Goal: Information Seeking & Learning: Learn about a topic

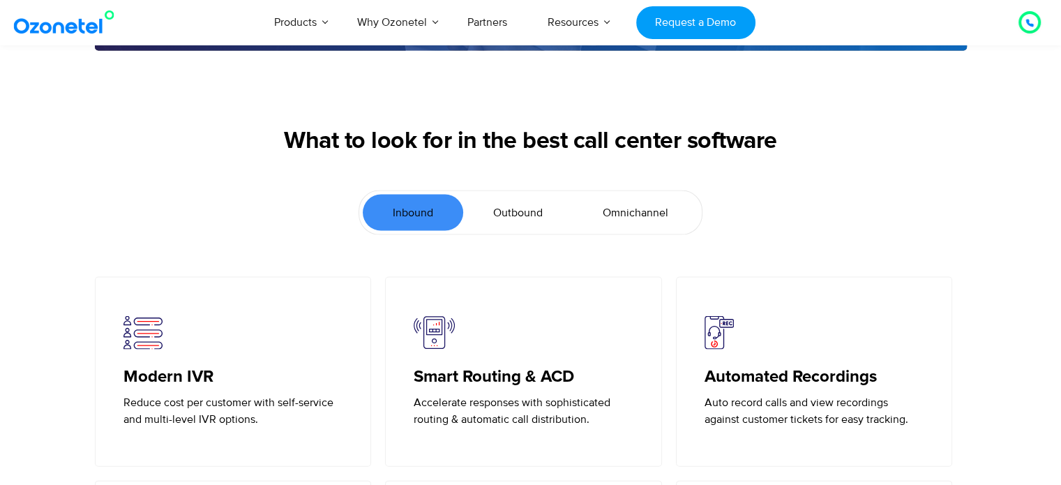
scroll to position [2954, 0]
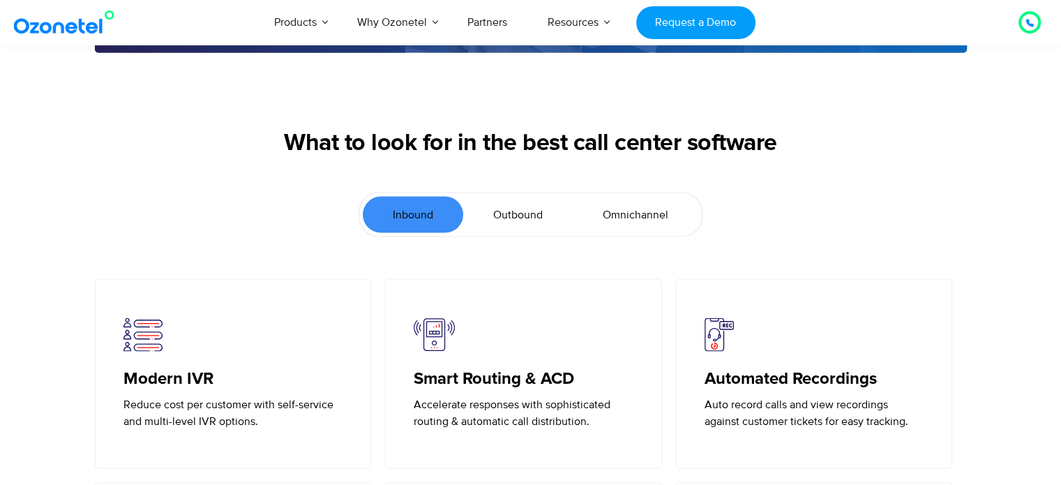
click at [527, 214] on span "Outbound" at bounding box center [518, 214] width 50 height 17
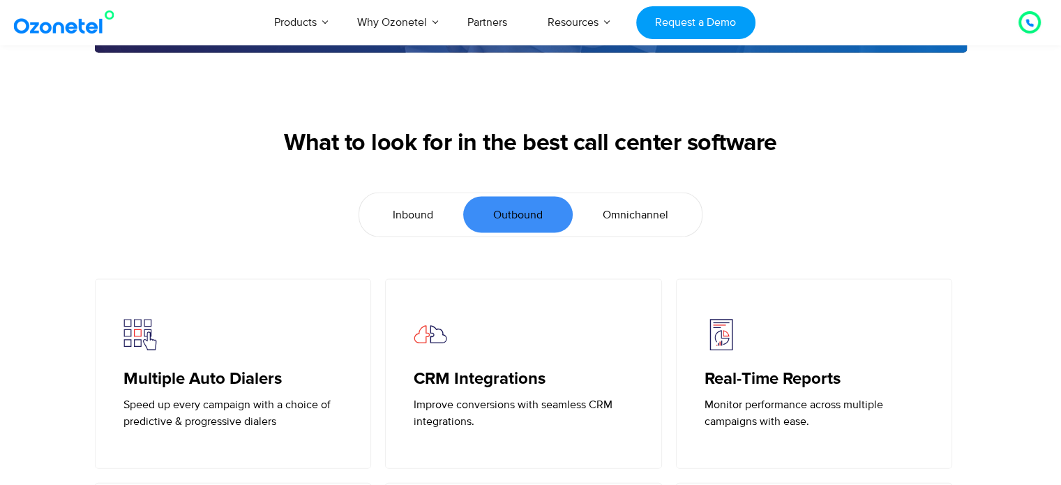
click at [633, 189] on div "What to look for in the best call center software" at bounding box center [531, 161] width 872 height 63
click at [629, 217] on span "Omnichannel" at bounding box center [636, 214] width 66 height 17
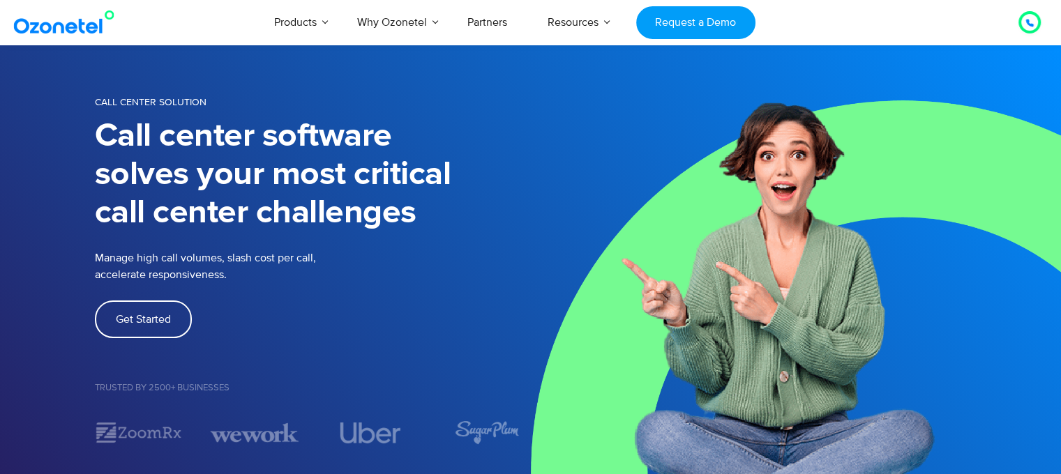
scroll to position [0, 0]
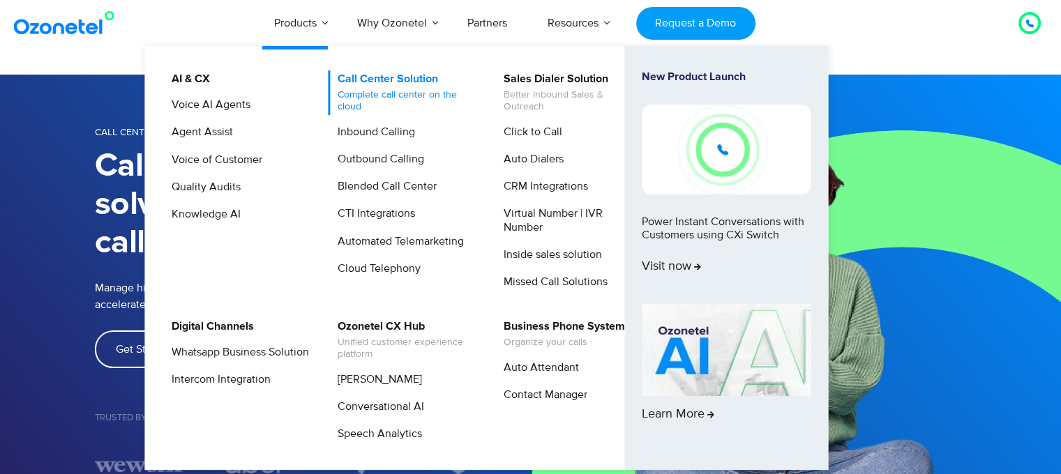
click at [357, 79] on link "Call Center Solution Complete call center on the cloud" at bounding box center [402, 92] width 149 height 45
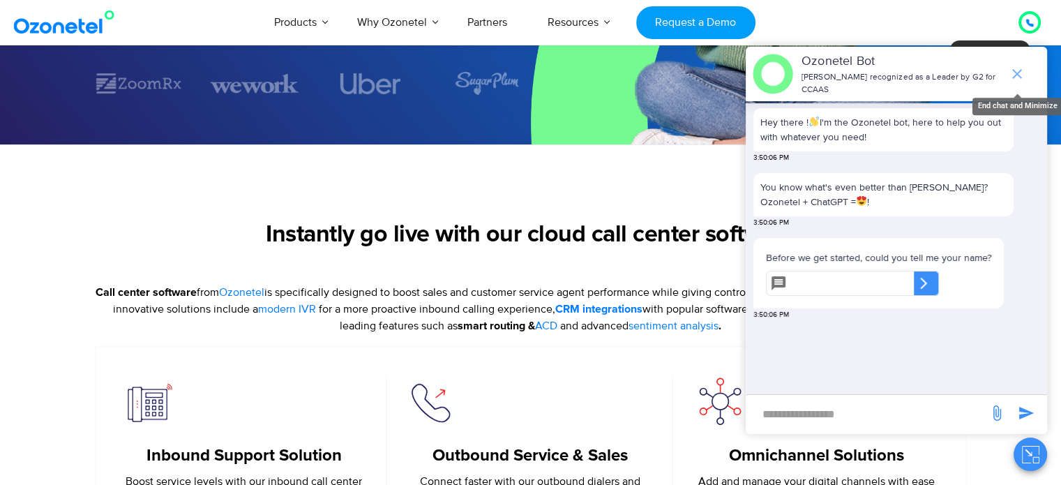
click at [1014, 70] on icon "end chat or minimize" at bounding box center [1016, 74] width 17 height 17
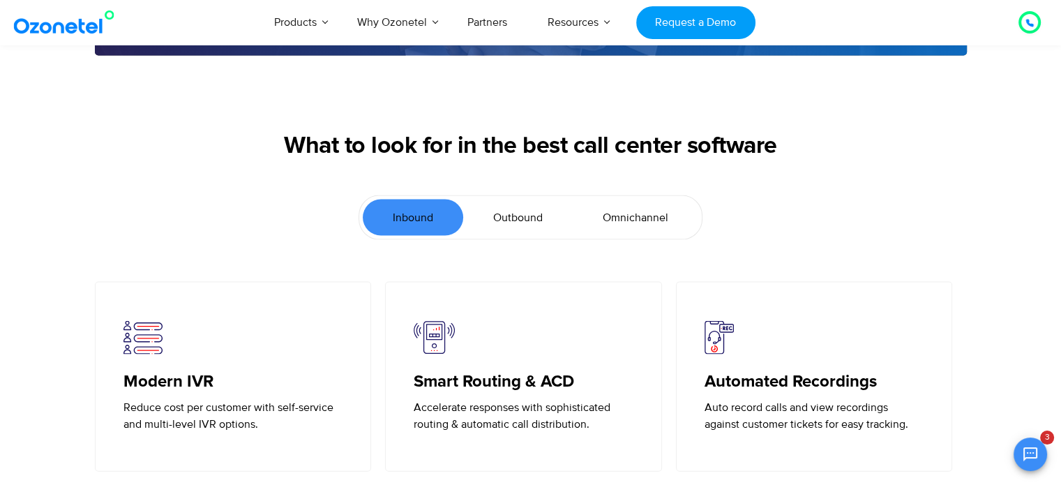
scroll to position [2924, 0]
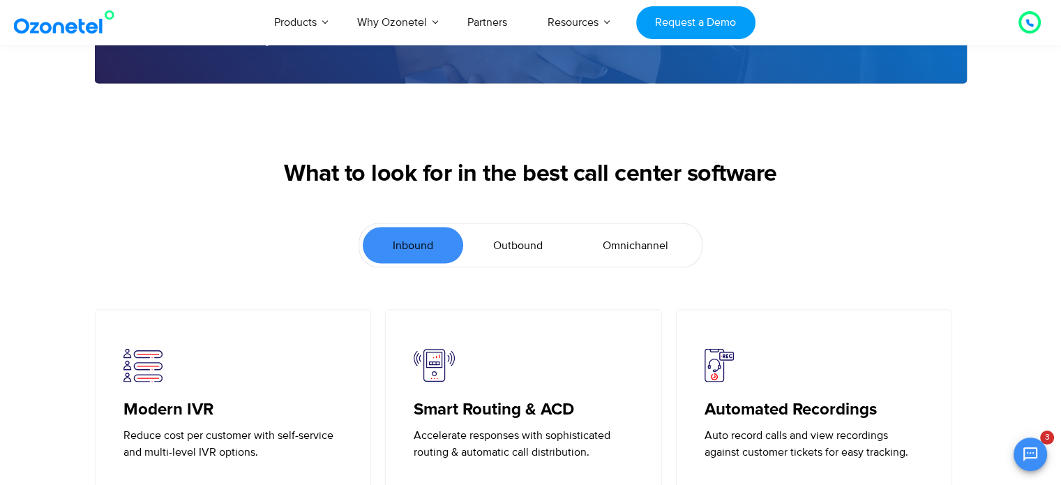
click at [513, 227] on link "Outbound" at bounding box center [517, 245] width 109 height 36
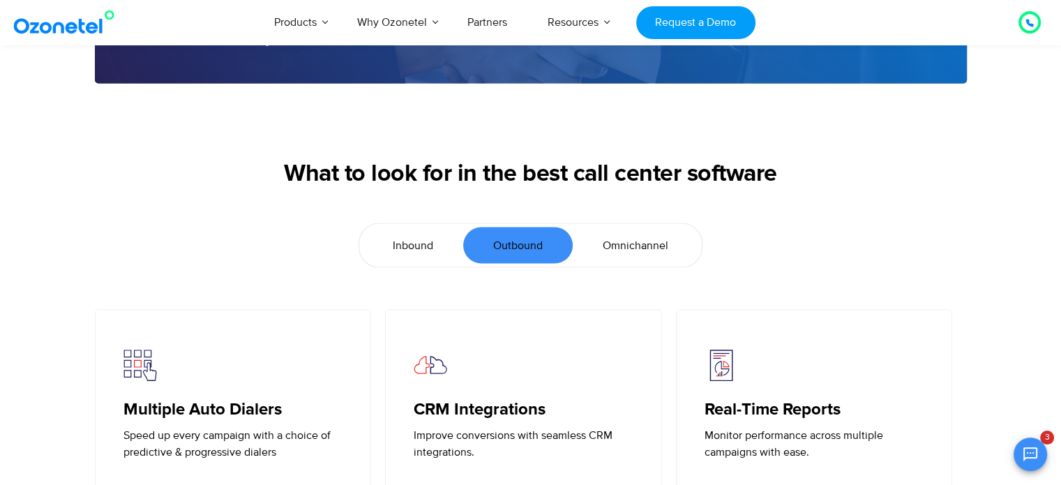
click at [434, 248] on link "Inbound" at bounding box center [413, 245] width 100 height 36
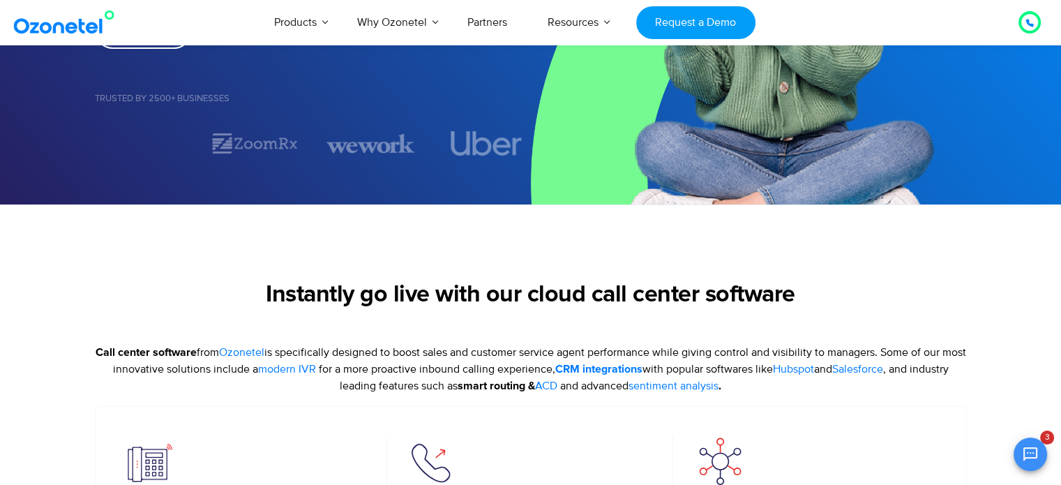
scroll to position [292, 0]
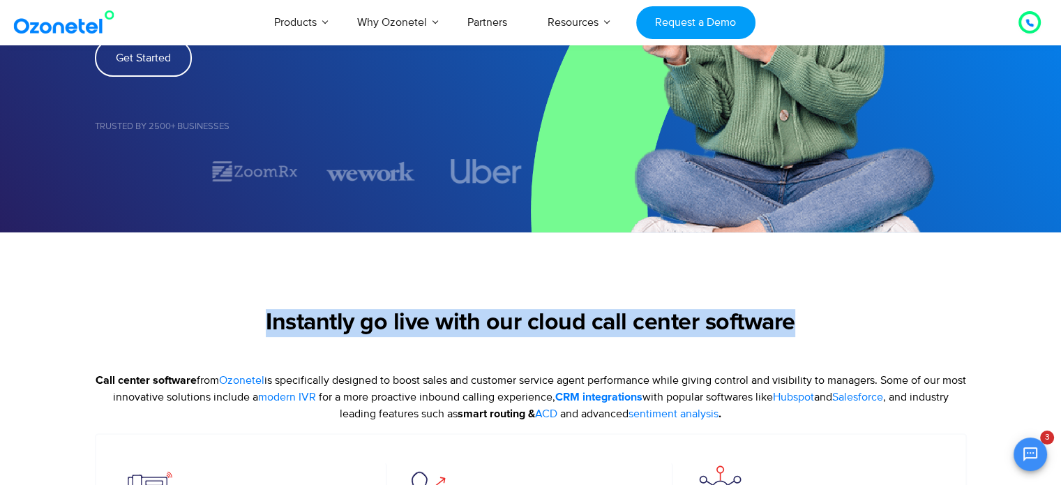
drag, startPoint x: 262, startPoint y: 314, endPoint x: 800, endPoint y: 327, distance: 537.9
click at [800, 328] on h2 "Instantly go live with our cloud call center software" at bounding box center [531, 323] width 872 height 28
click at [792, 295] on section "Instantly go live with our cloud call center software Call center software from…" at bounding box center [530, 452] width 1061 height 441
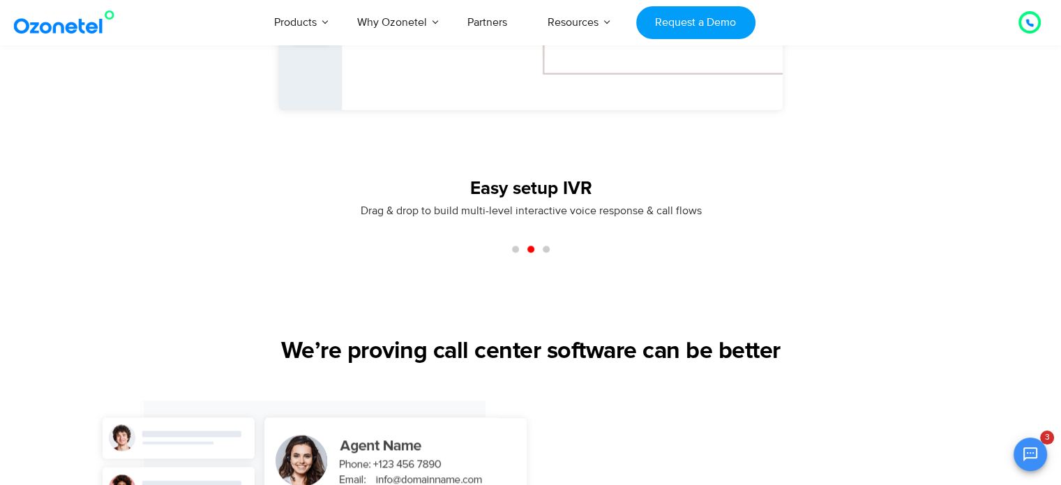
scroll to position [1338, 0]
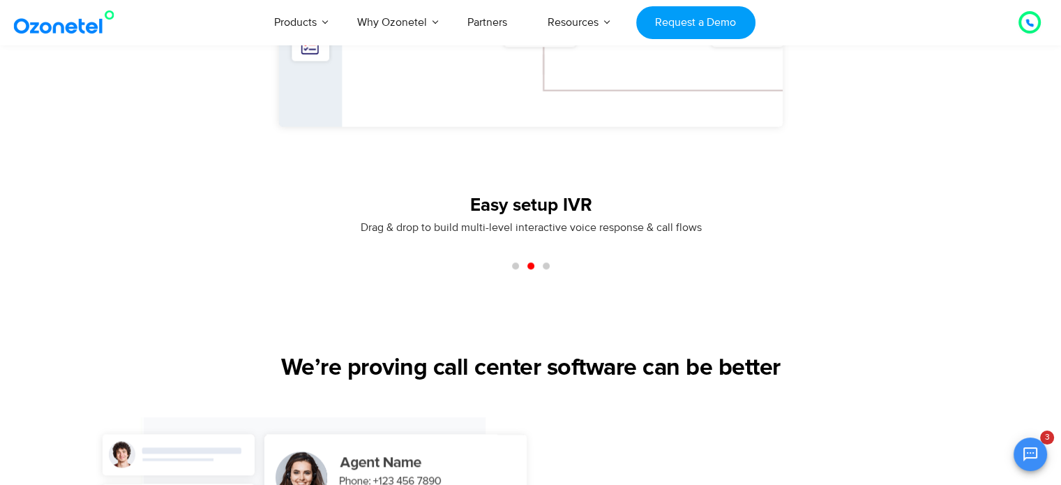
click at [544, 264] on span "Go to slide 3" at bounding box center [546, 265] width 7 height 7
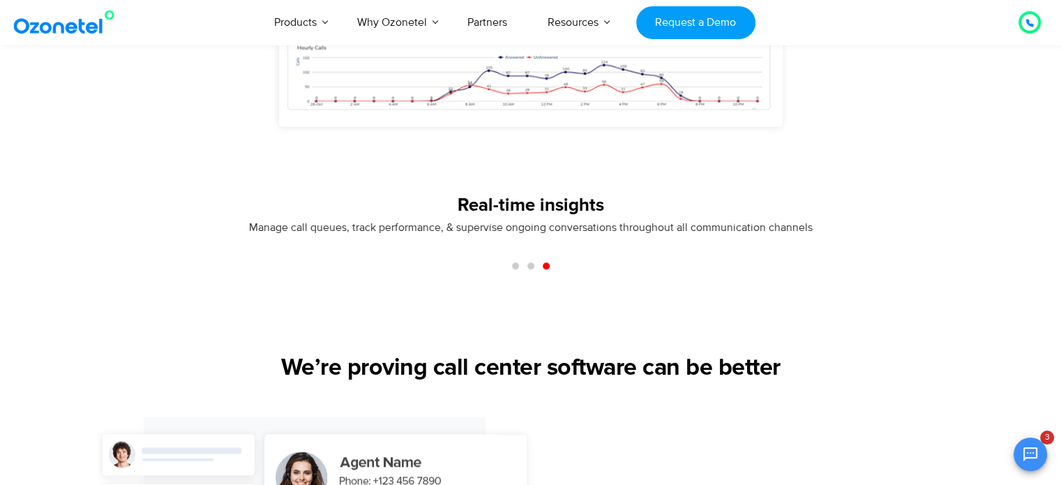
click at [530, 267] on div "Slides" at bounding box center [531, 265] width 976 height 17
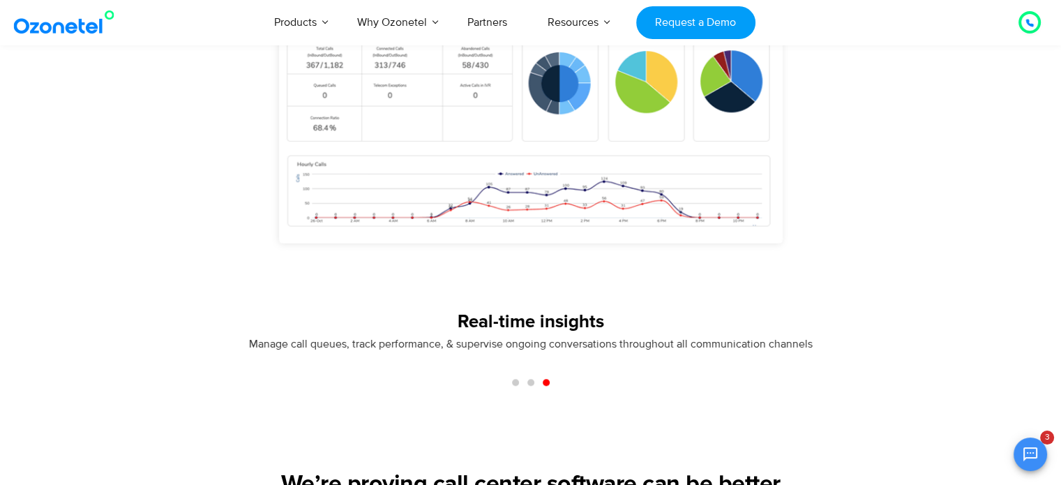
scroll to position [1407, 0]
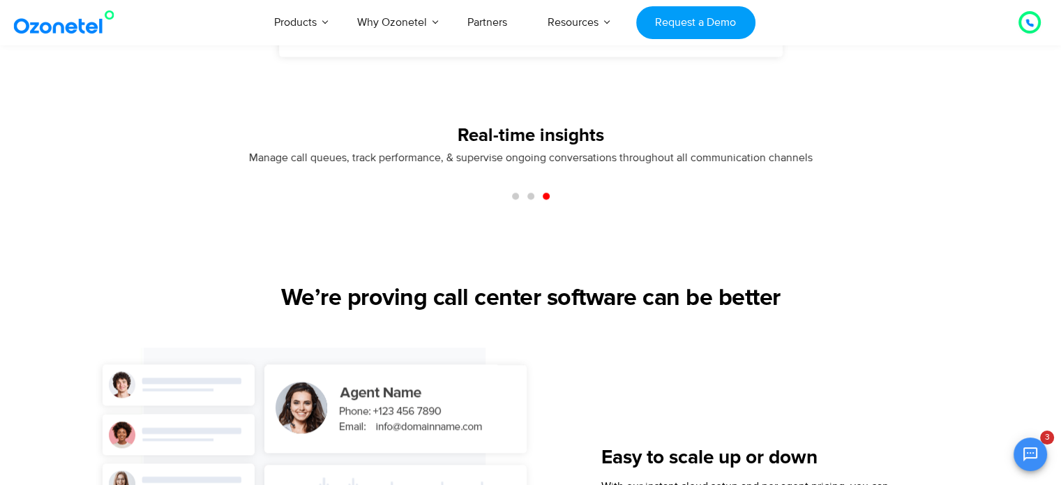
click at [529, 196] on span "Go to slide 2" at bounding box center [530, 195] width 7 height 7
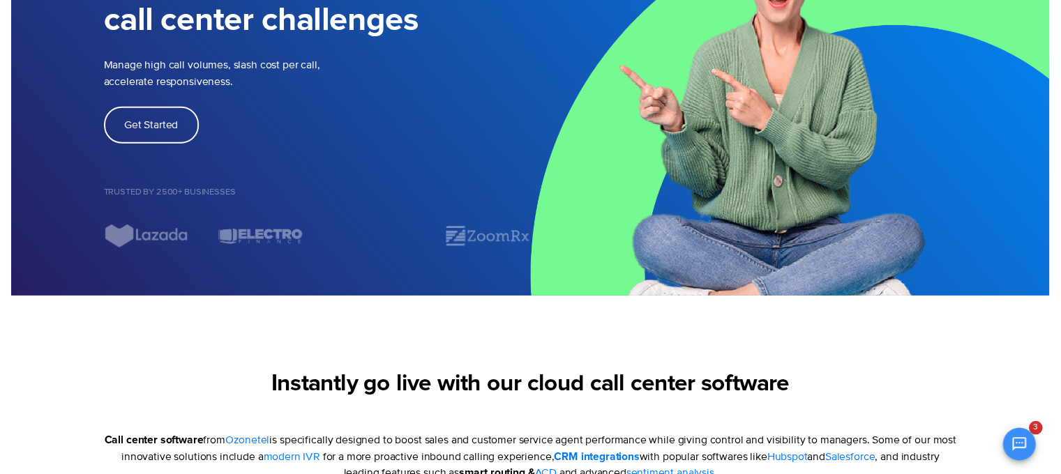
scroll to position [0, 0]
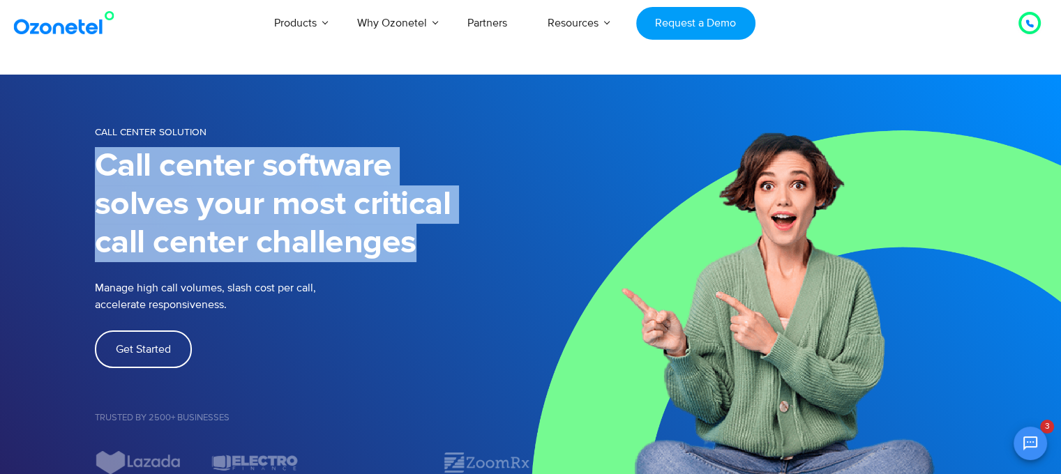
drag, startPoint x: 89, startPoint y: 160, endPoint x: 449, endPoint y: 248, distance: 371.1
click at [511, 262] on div "Call Center Solution Call center software solves your most critical call center…" at bounding box center [530, 298] width 893 height 351
click at [544, 183] on img at bounding box center [796, 299] width 531 height 449
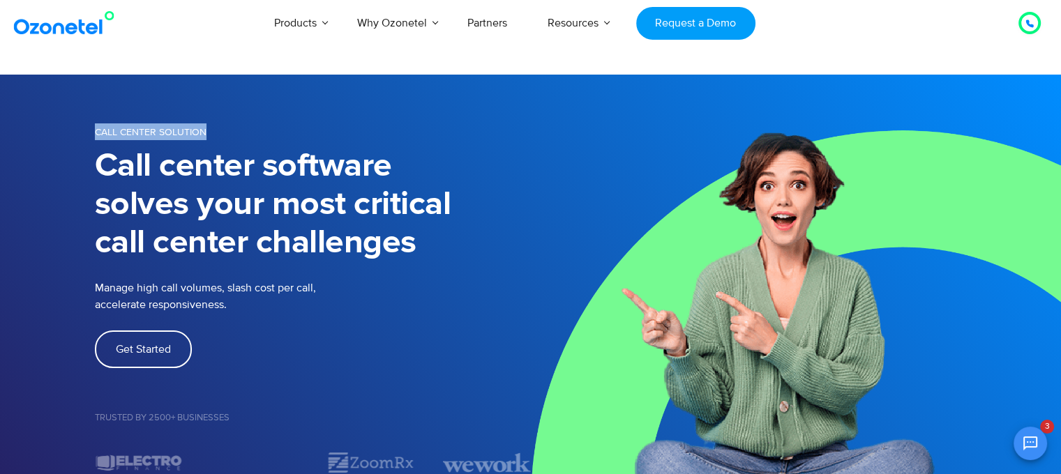
drag, startPoint x: 54, startPoint y: 144, endPoint x: 358, endPoint y: 132, distance: 304.3
click at [358, 132] on section "Call Center Solution Call center software solves your most critical call center…" at bounding box center [530, 299] width 1061 height 449
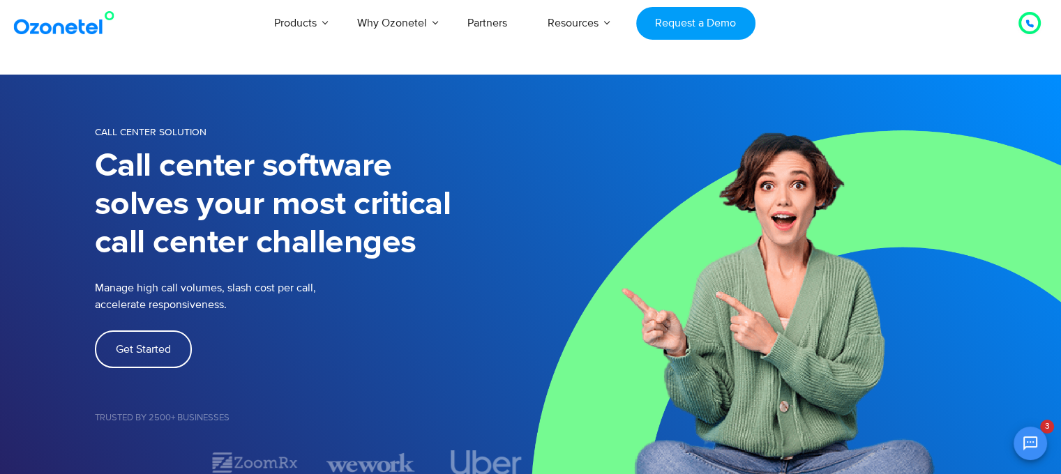
click at [427, 150] on h1 "Call center software solves your most critical call center challenges" at bounding box center [313, 204] width 436 height 115
drag, startPoint x: 402, startPoint y: 259, endPoint x: 418, endPoint y: 246, distance: 20.4
click at [405, 253] on h1 "Call center software solves your most critical call center challenges" at bounding box center [313, 204] width 436 height 115
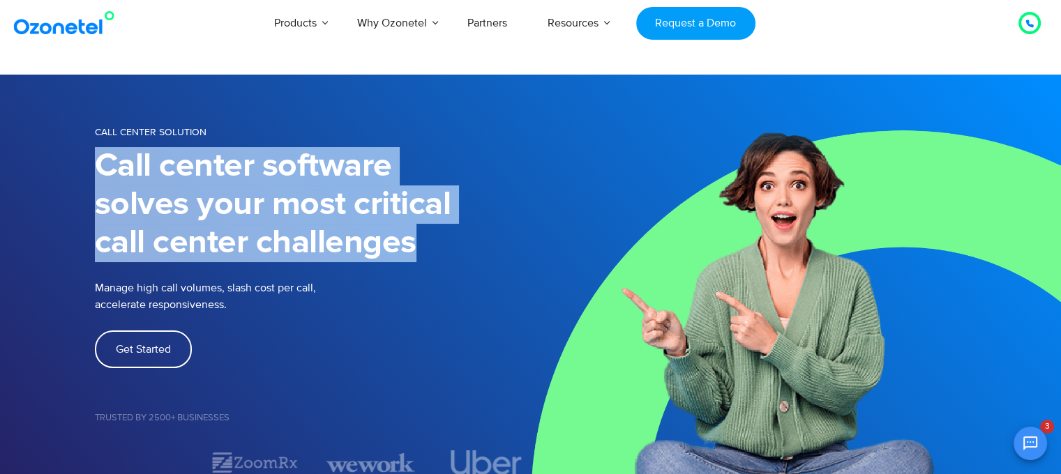
drag, startPoint x: 432, startPoint y: 241, endPoint x: 213, endPoint y: 206, distance: 222.5
click at [56, 158] on section "Call Center Solution Call center software solves your most critical call center…" at bounding box center [530, 299] width 1061 height 449
click at [416, 153] on h1 "Call center software solves your most critical call center challenges" at bounding box center [313, 204] width 436 height 115
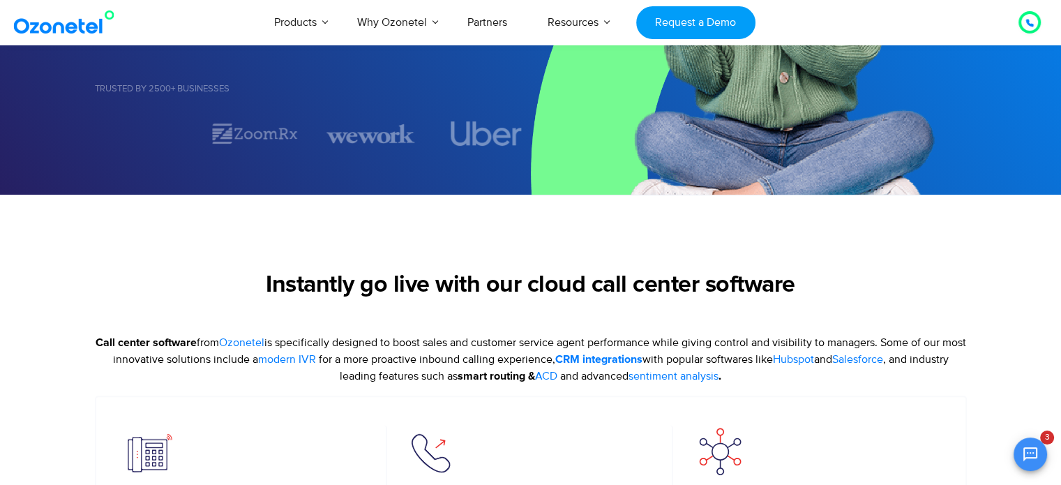
scroll to position [488, 0]
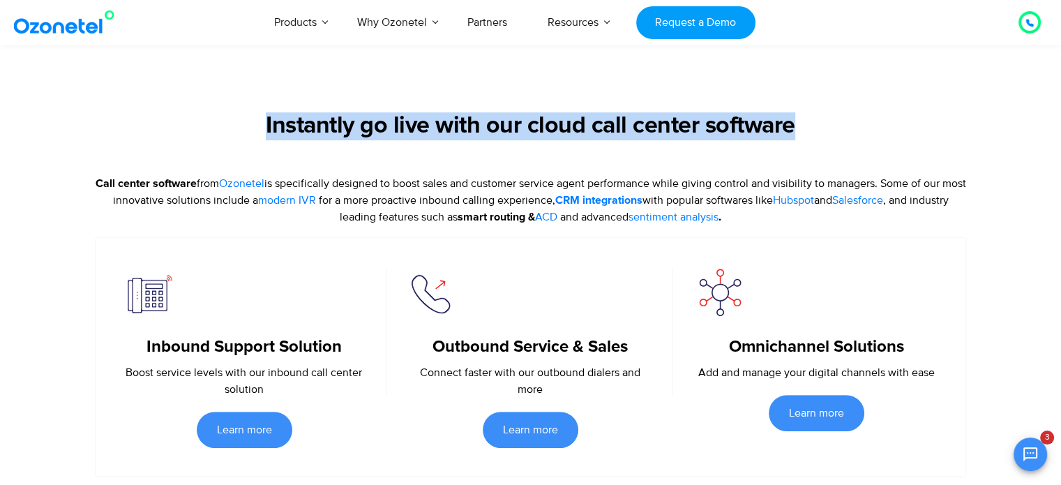
drag, startPoint x: 333, startPoint y: 109, endPoint x: 821, endPoint y: 111, distance: 488.2
click at [821, 111] on section "Instantly go live with our cloud call center software Call center software from…" at bounding box center [530, 256] width 1061 height 441
click at [794, 94] on section "Instantly go live with our cloud call center software Call center software from…" at bounding box center [530, 256] width 1061 height 441
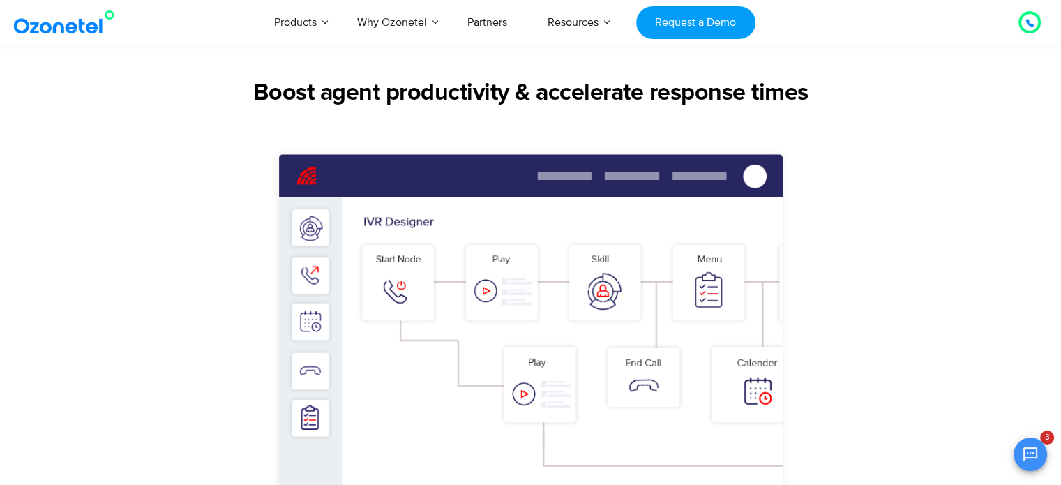
scroll to position [1046, 0]
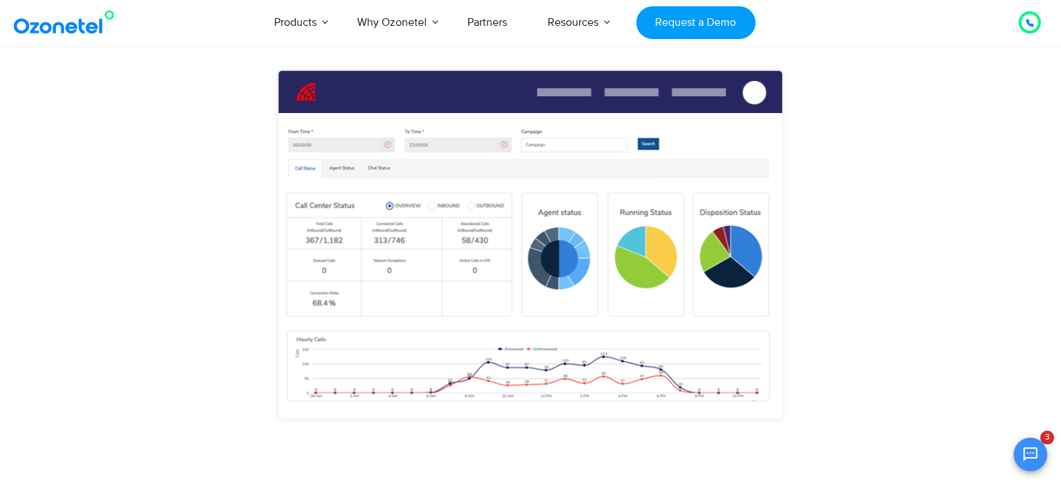
click at [112, 354] on div "Real-time insights Manage call queues, track performance, & supervise ongoing c…" at bounding box center [531, 307] width 976 height 524
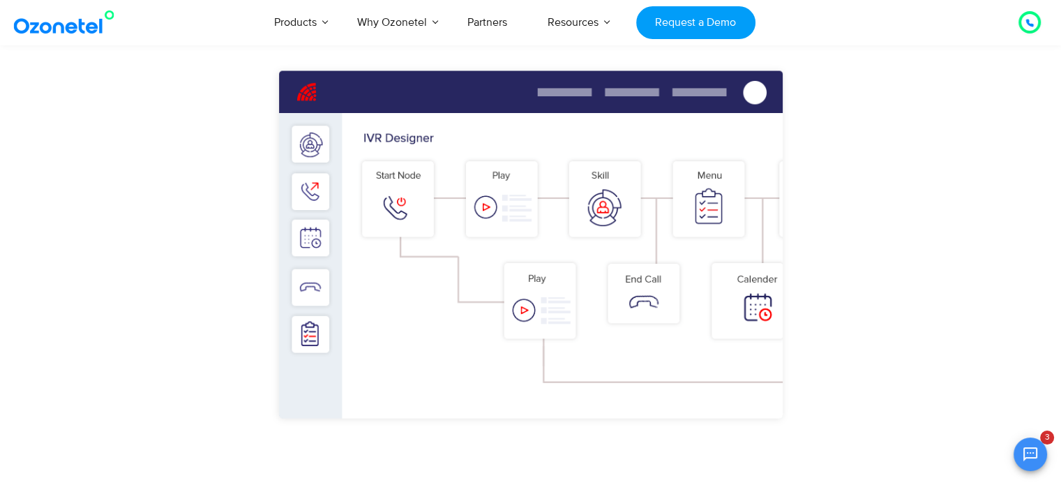
click at [25, 372] on section "Boost agent productivity & accelerate response times Real-time insights Manage …" at bounding box center [530, 282] width 1061 height 727
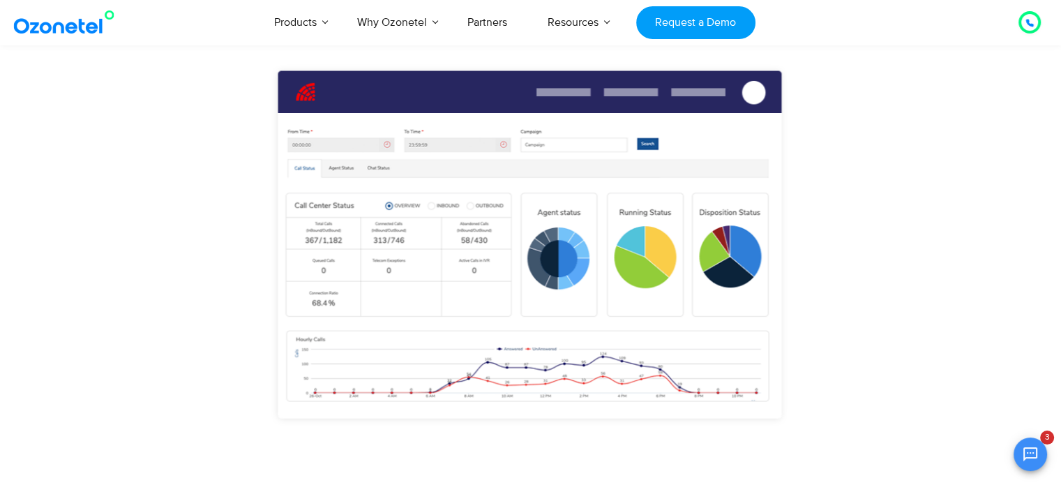
click at [0, 401] on section "Boost agent productivity & accelerate response times Real-time insights Manage …" at bounding box center [530, 282] width 1061 height 727
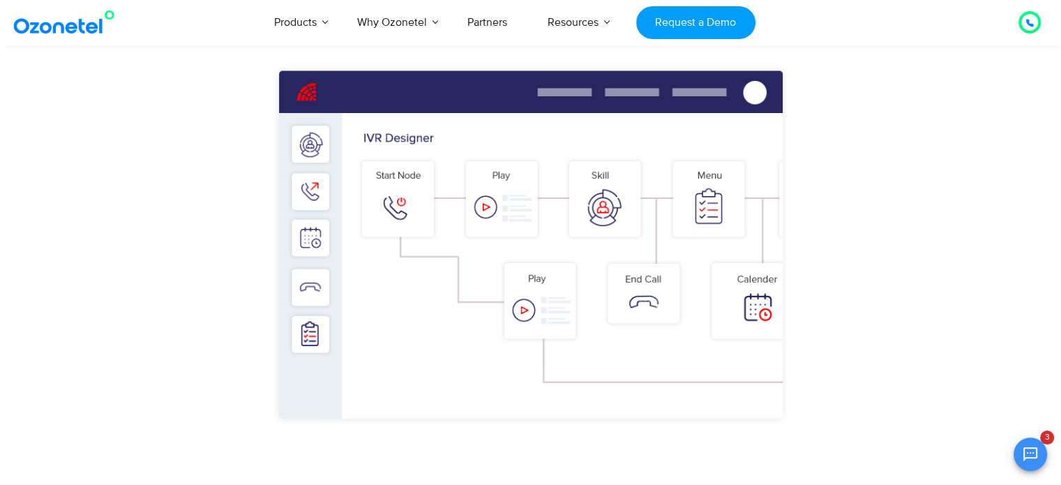
scroll to position [1395, 0]
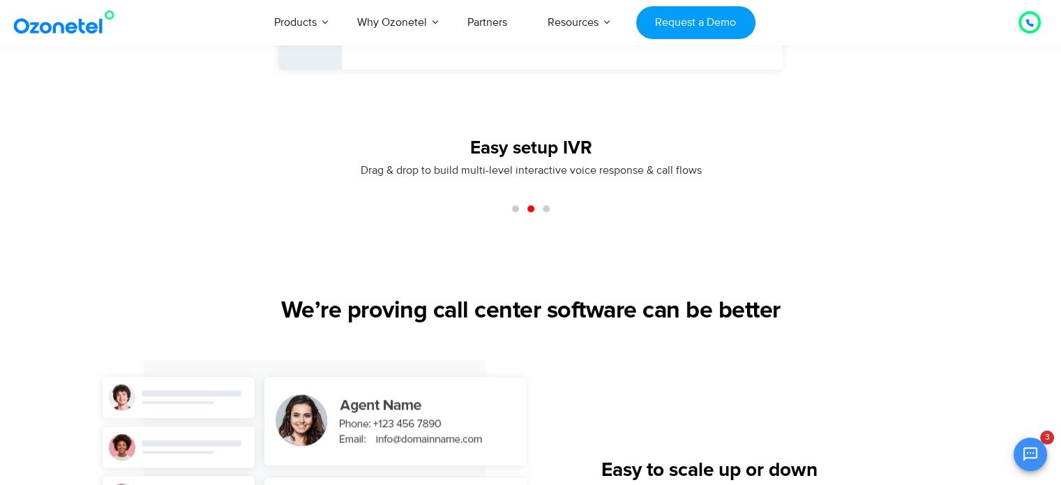
click at [496, 172] on span "Drag & drop to build multi-level interactive voice response & call flows" at bounding box center [531, 170] width 670 height 17
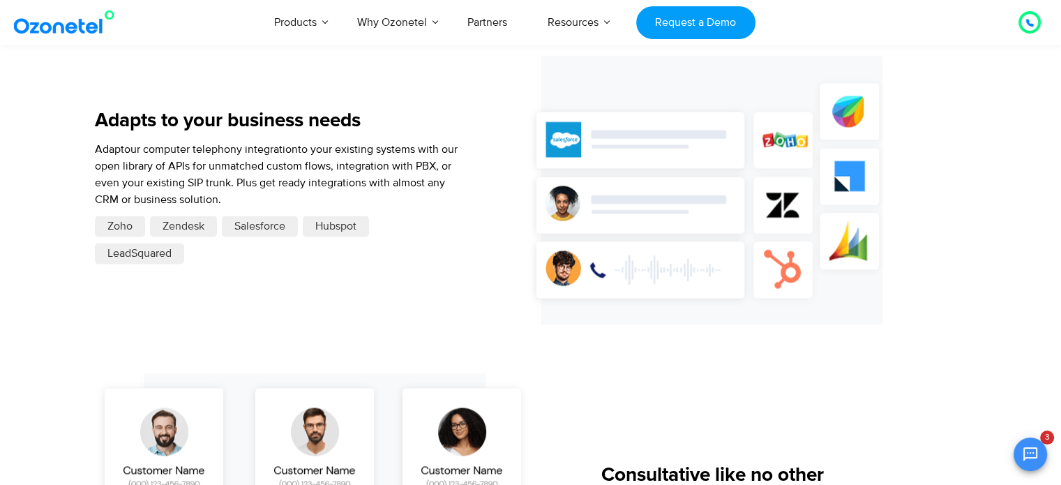
scroll to position [1883, 0]
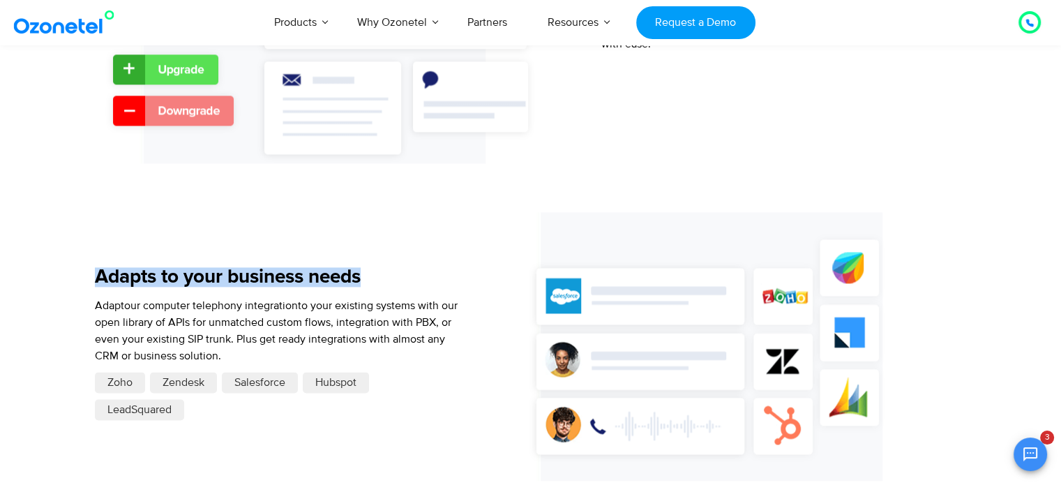
drag, startPoint x: 91, startPoint y: 278, endPoint x: 368, endPoint y: 268, distance: 277.8
click at [368, 264] on div "We’re proving call center software can be better Easy to scale up or down With …" at bounding box center [530, 315] width 893 height 1012
click at [377, 228] on div "Adapts to your business needs Adapt our computer telephony integration to your …" at bounding box center [276, 346] width 363 height 269
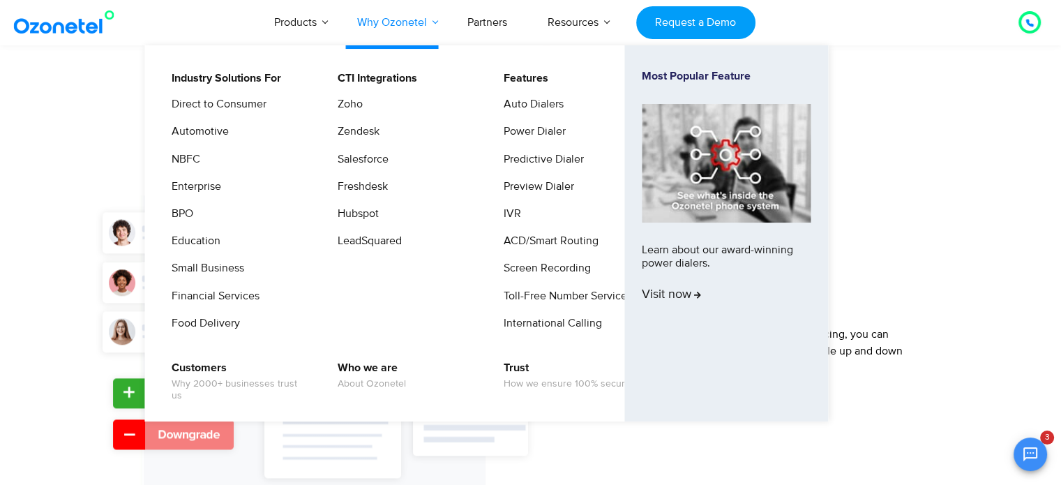
scroll to position [1604, 0]
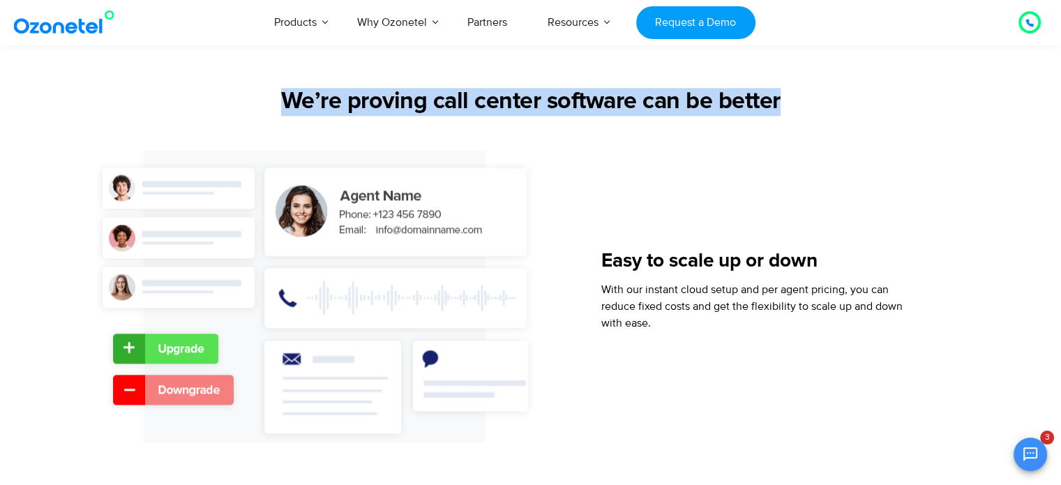
drag, startPoint x: 259, startPoint y: 112, endPoint x: 814, endPoint y: 110, distance: 554.5
click at [814, 110] on h2 "We’re proving call center software can be better" at bounding box center [531, 102] width 872 height 28
click at [773, 142] on div "We’re proving call center software can be better" at bounding box center [531, 119] width 872 height 63
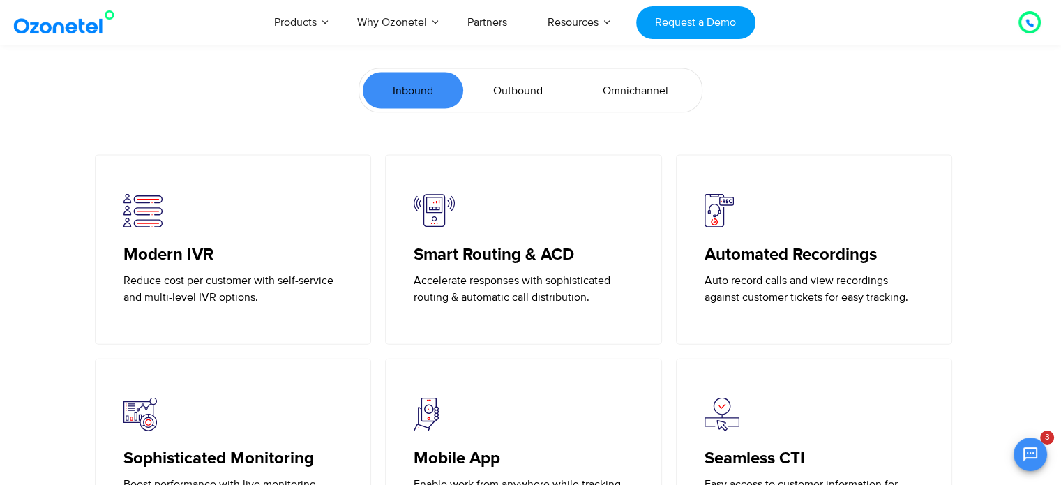
scroll to position [2929, 0]
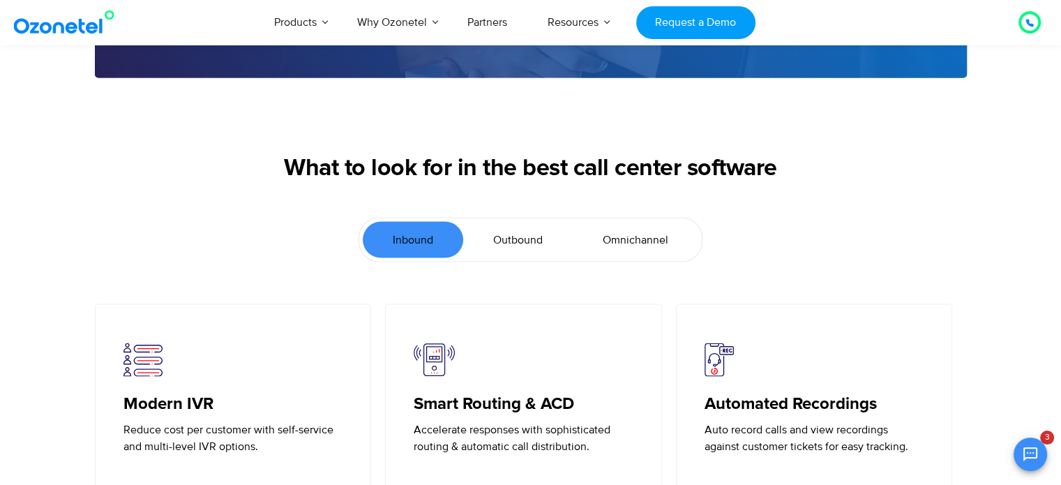
click at [530, 236] on span "Outbound" at bounding box center [518, 240] width 50 height 17
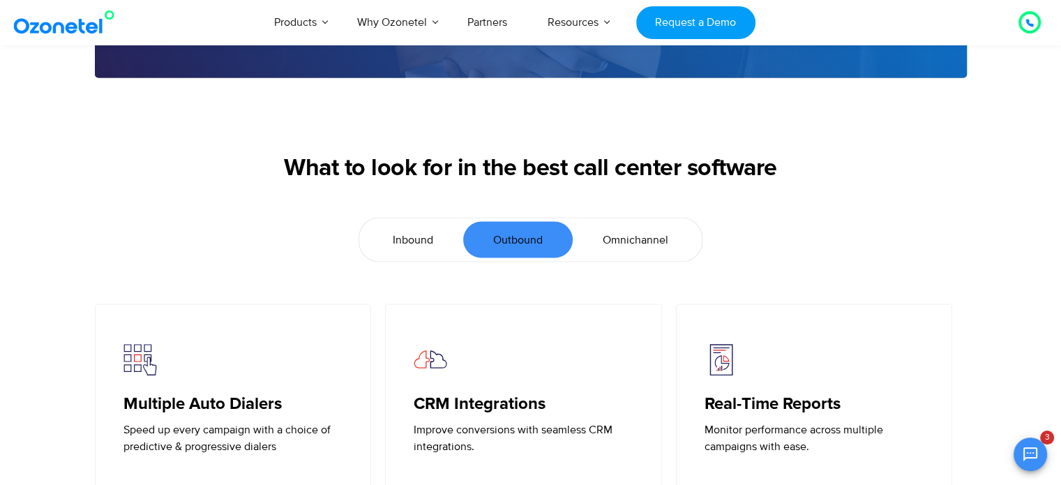
click at [616, 239] on span "Omnichannel" at bounding box center [636, 240] width 66 height 17
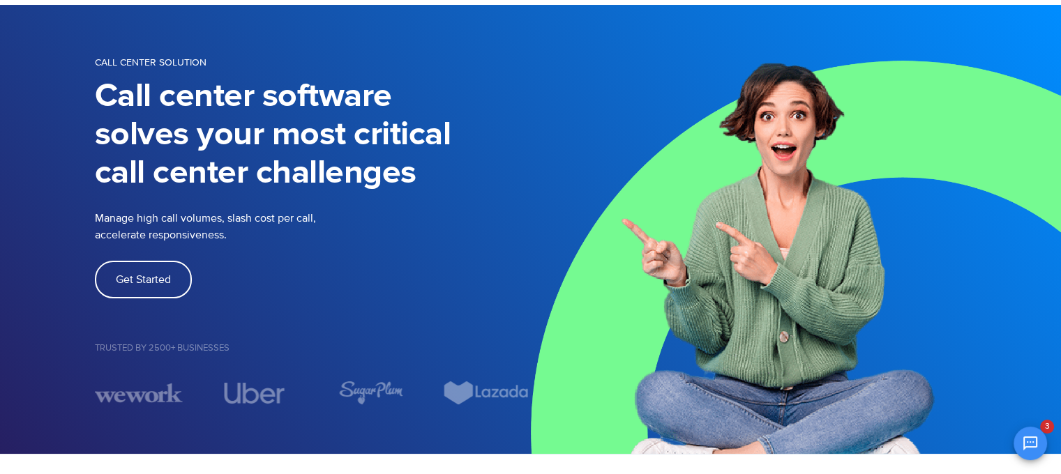
scroll to position [0, 0]
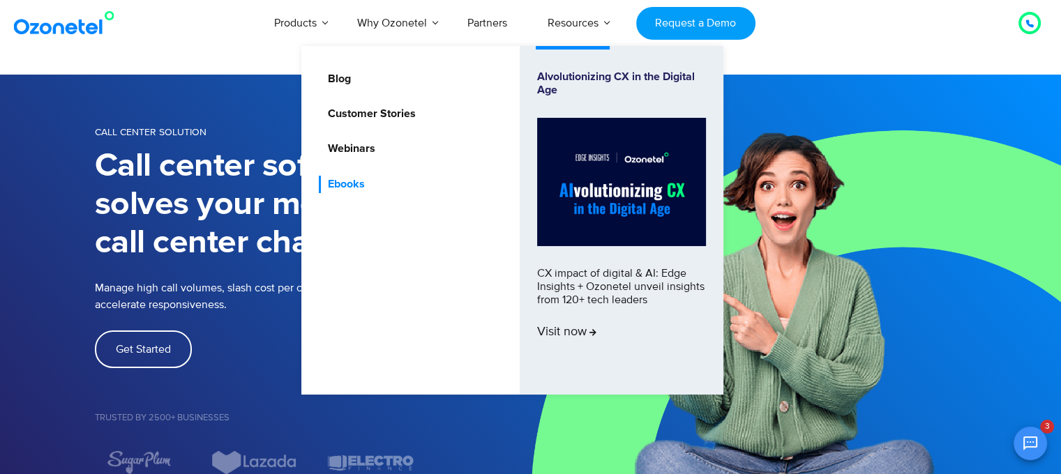
click at [331, 182] on link "Ebooks" at bounding box center [343, 184] width 48 height 17
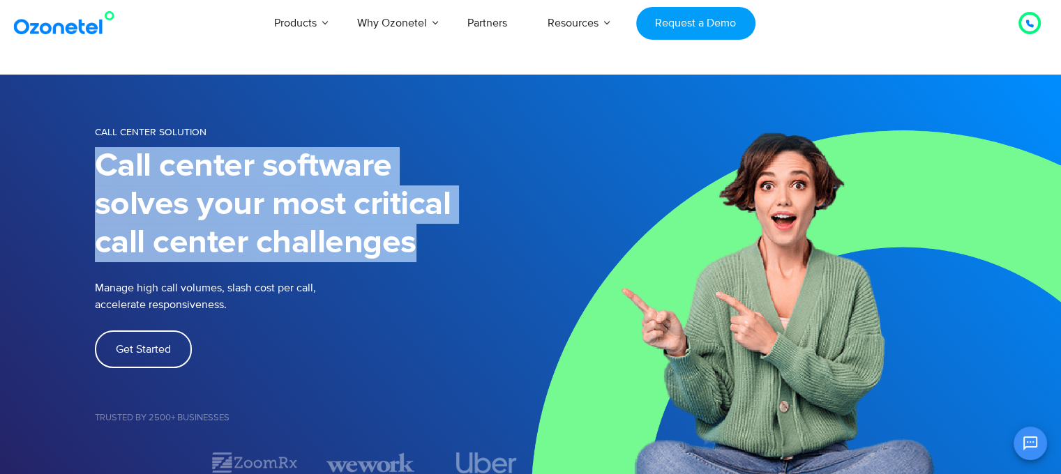
click at [435, 253] on h1 "Call center software solves your most critical call center challenges" at bounding box center [313, 204] width 436 height 115
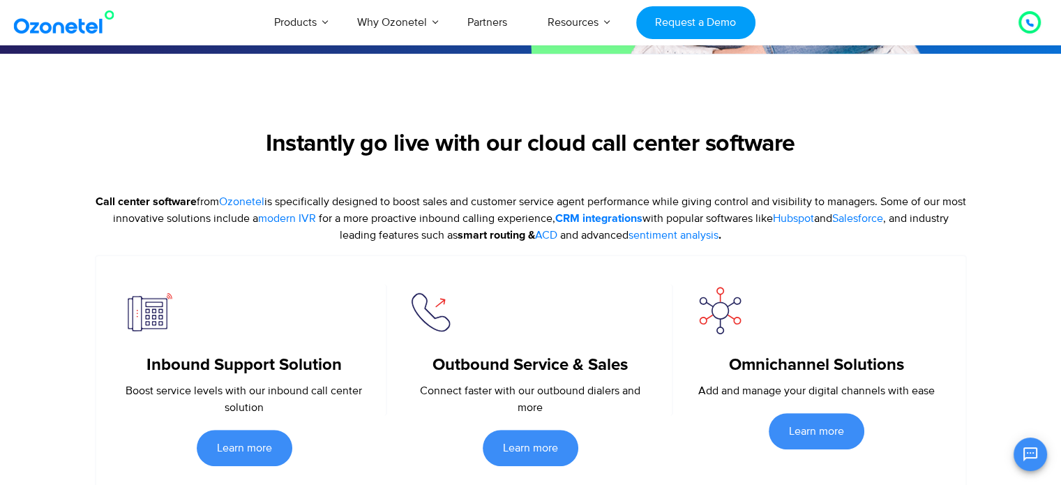
scroll to position [469, 0]
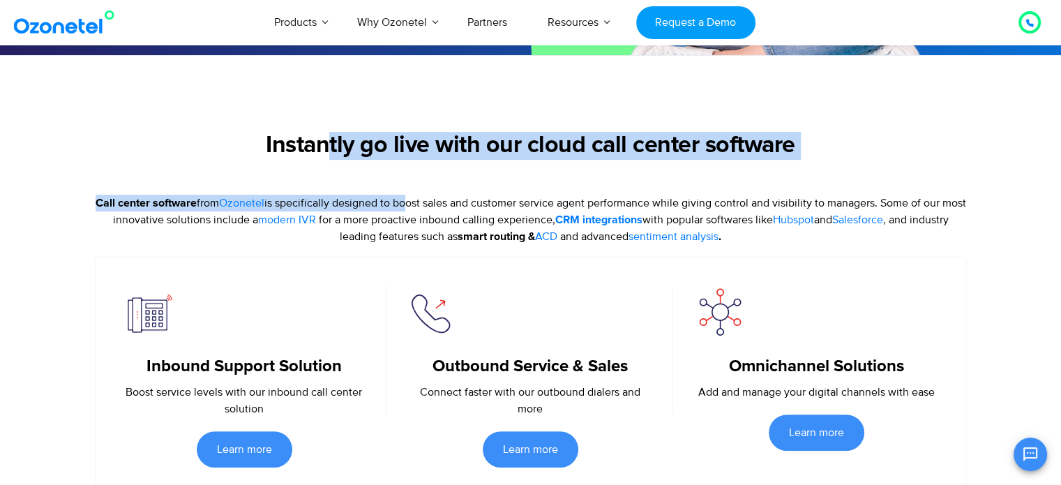
drag, startPoint x: 332, startPoint y: 193, endPoint x: 412, endPoint y: 200, distance: 80.5
click at [412, 200] on div "Instantly go live with our cloud call center software Call center software from…" at bounding box center [531, 314] width 872 height 365
click at [412, 200] on p "Call center software from Ozonetel is specifically designed to boost sales and …" at bounding box center [531, 220] width 872 height 50
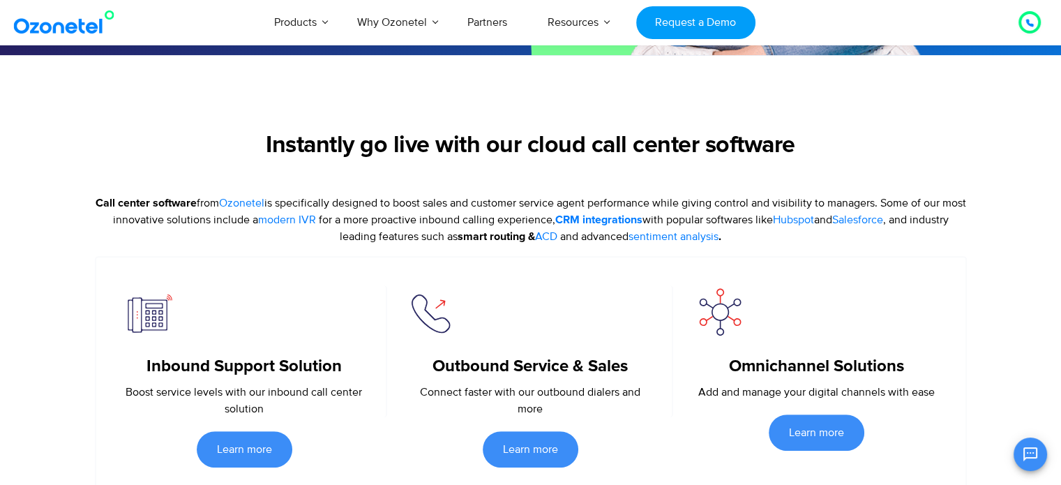
click at [412, 200] on p "Call center software from Ozonetel is specifically designed to boost sales and …" at bounding box center [531, 220] width 872 height 50
click at [387, 136] on h2 "Instantly go live with our cloud call center software" at bounding box center [531, 146] width 872 height 28
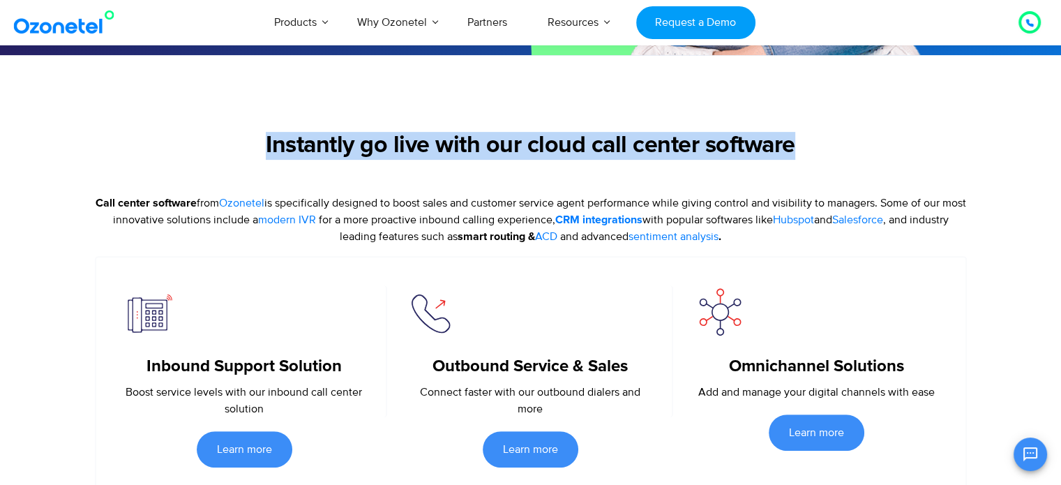
click at [387, 136] on h2 "Instantly go live with our cloud call center software" at bounding box center [531, 146] width 872 height 28
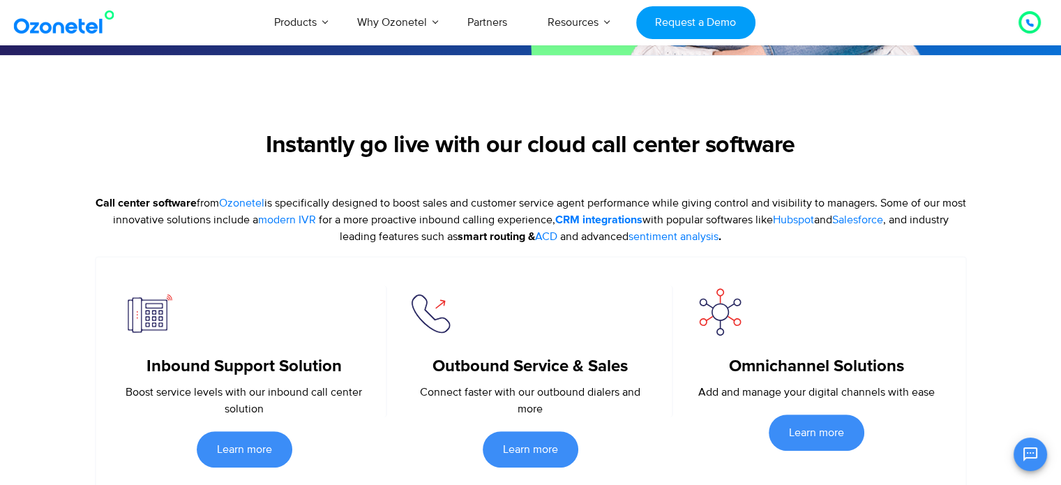
click at [380, 203] on p "Call center software from Ozonetel is specifically designed to boost sales and …" at bounding box center [531, 220] width 872 height 50
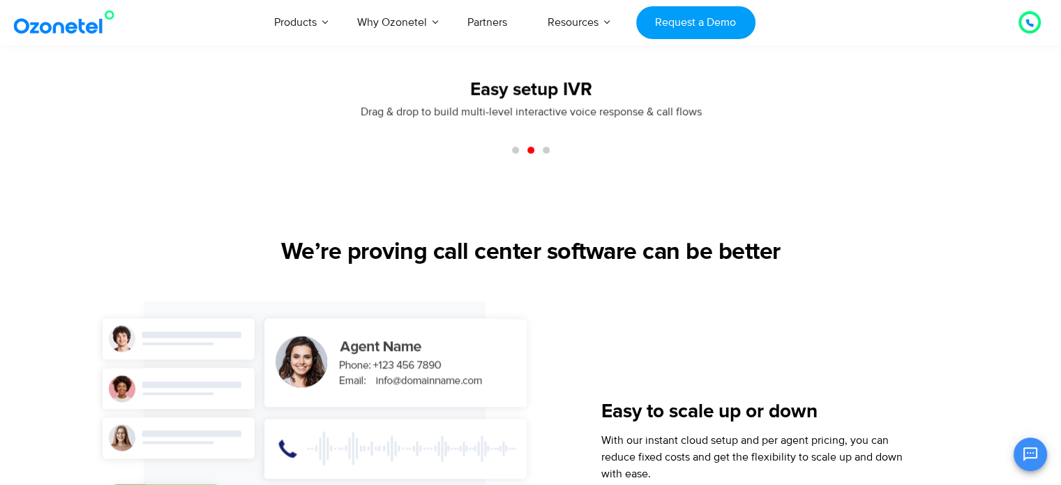
scroll to position [1461, 0]
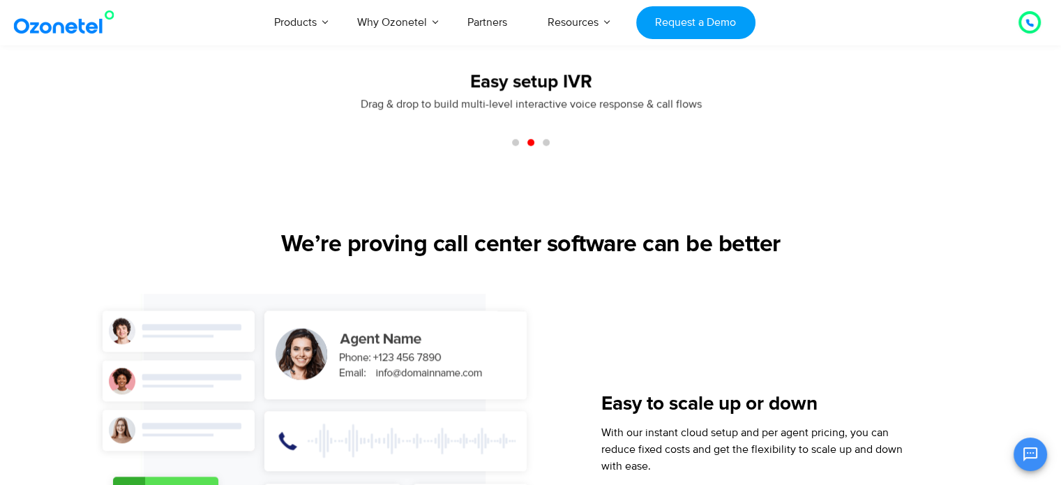
click at [513, 142] on span "Go to slide 1" at bounding box center [515, 142] width 7 height 7
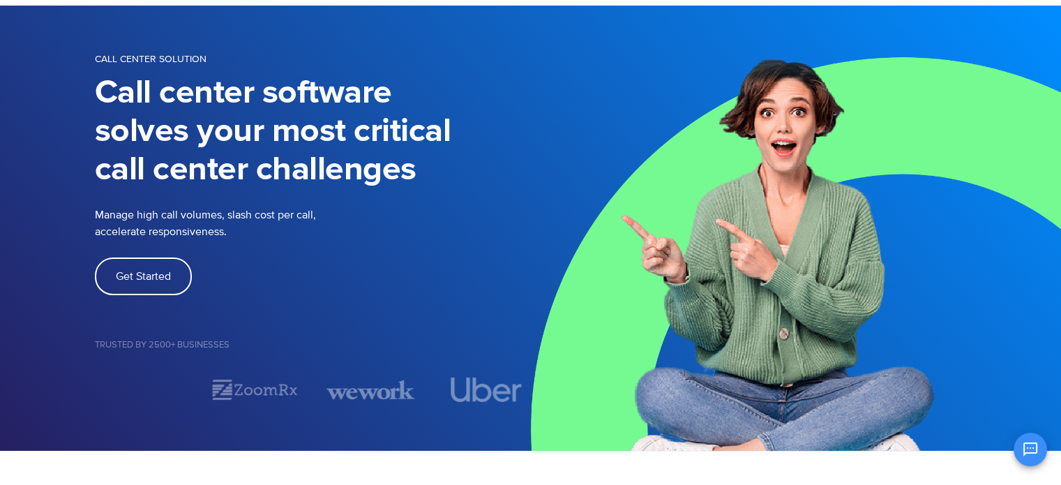
scroll to position [139, 0]
